Goal: Book appointment/travel/reservation

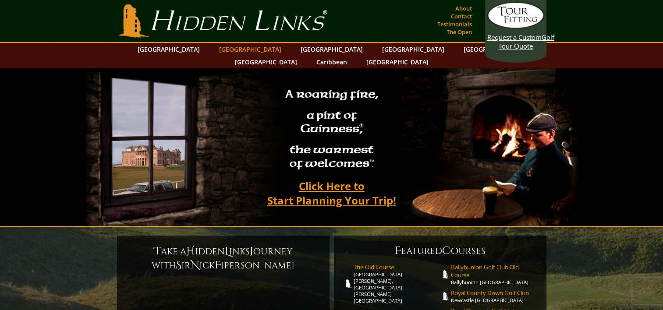
click at [231, 46] on link "[GEOGRAPHIC_DATA]" at bounding box center [250, 49] width 71 height 13
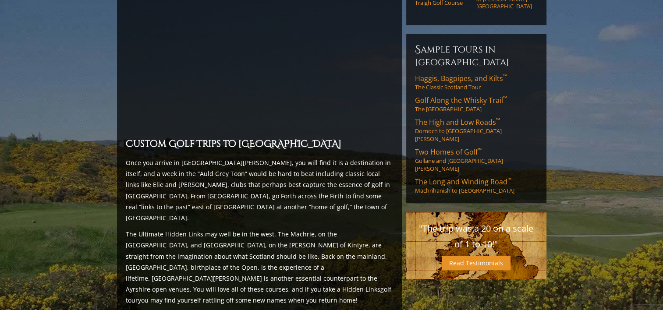
scroll to position [745, 0]
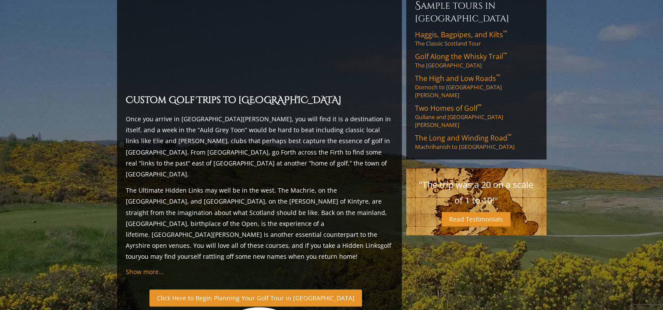
click at [291, 289] on link "Click Here to Begin Planning Your Golf Tour in [GEOGRAPHIC_DATA]" at bounding box center [255, 297] width 212 height 17
